Goal: Find specific fact: Find specific fact

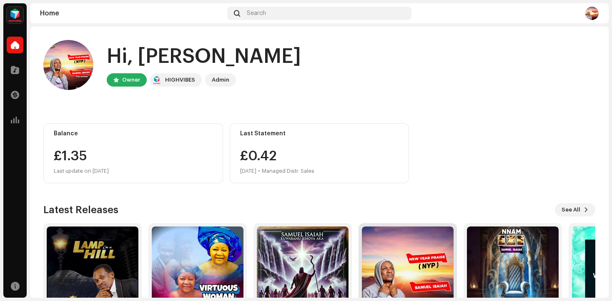
click at [431, 275] on img at bounding box center [408, 273] width 92 height 92
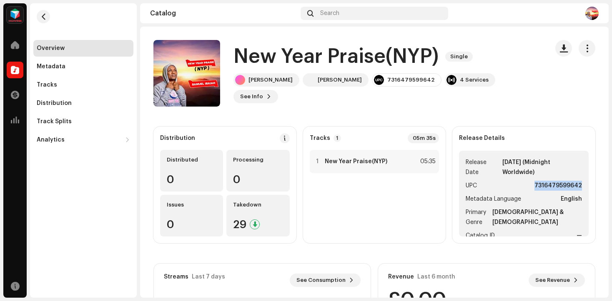
drag, startPoint x: 527, startPoint y: 184, endPoint x: 577, endPoint y: 186, distance: 50.0
click at [577, 186] on ul "Release Date [DATE] (Midnight Worldwide) UPC 7316479599642 Metadata Language En…" at bounding box center [524, 194] width 130 height 86
copy strong "7316479599642"
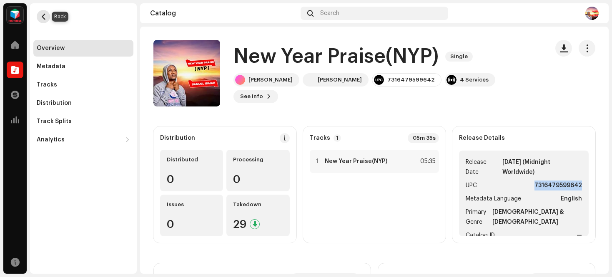
click at [37, 17] on button "button" at bounding box center [43, 16] width 13 height 13
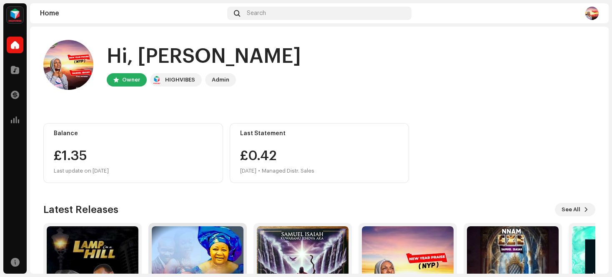
click at [179, 246] on img at bounding box center [198, 273] width 92 height 92
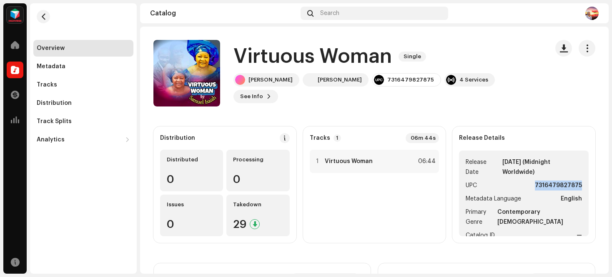
drag, startPoint x: 527, startPoint y: 183, endPoint x: 583, endPoint y: 189, distance: 56.1
click at [583, 189] on div "Release Details Release Date [DATE] (Midnight Worldwide) UPC 7316479827875 Meta…" at bounding box center [523, 185] width 143 height 117
copy strong "7316479827875"
